Goal: Find specific page/section

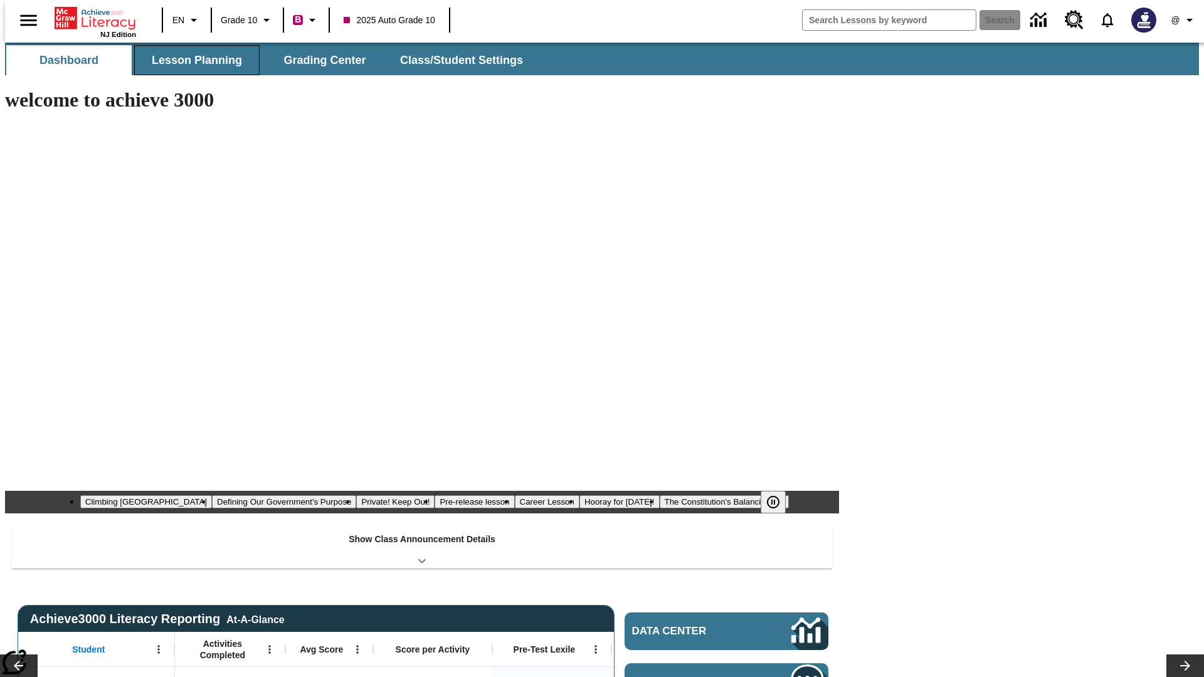
click at [192, 60] on span "Lesson Planning" at bounding box center [197, 60] width 90 height 14
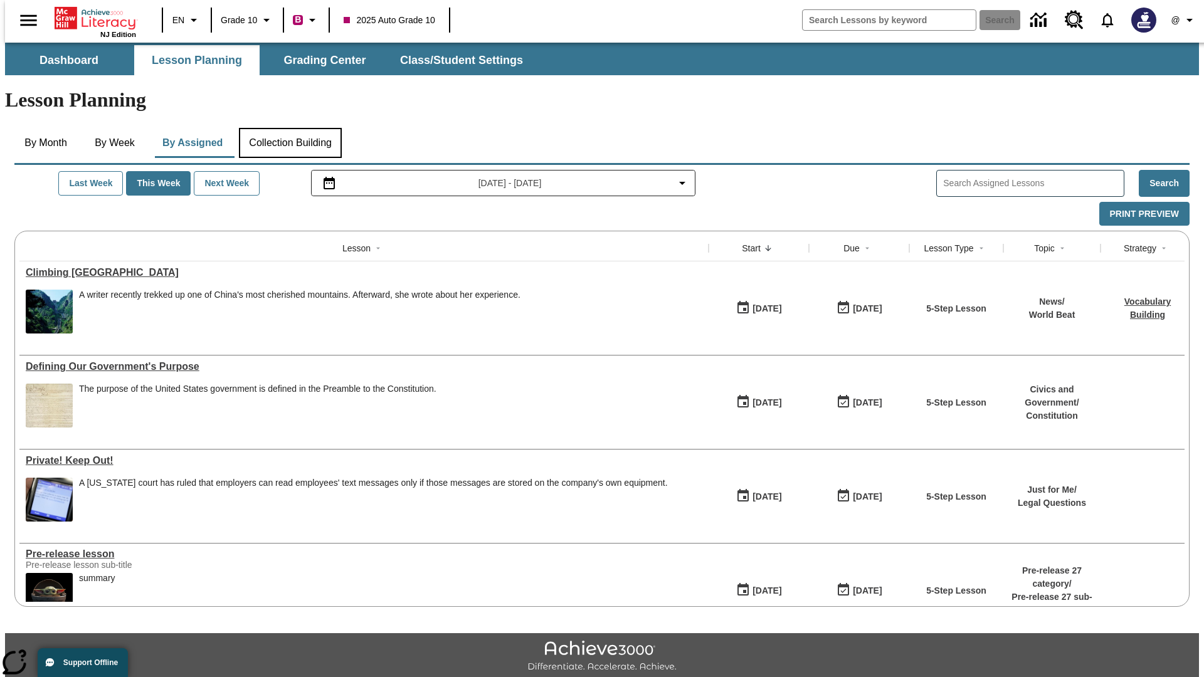
click at [290, 128] on button "Collection Building" at bounding box center [290, 143] width 103 height 30
